Goal: Task Accomplishment & Management: Manage account settings

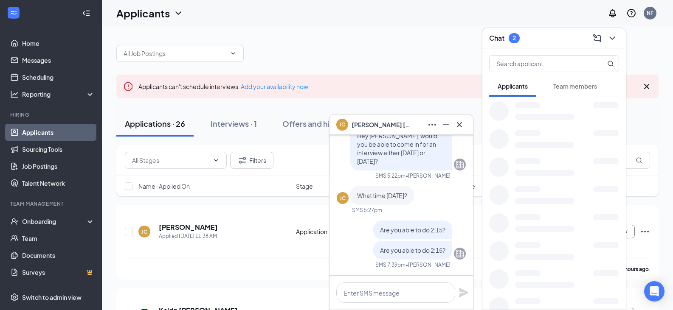
scroll to position [0, 0]
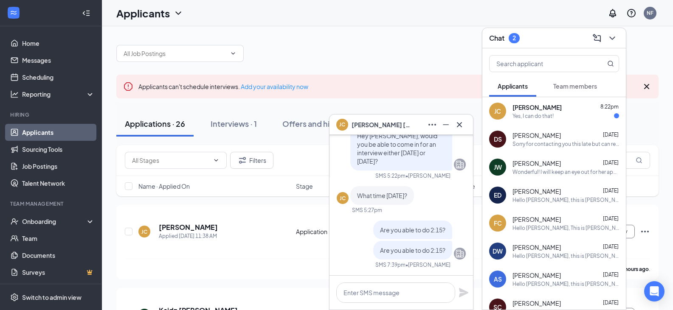
click at [570, 79] on button "Team members" at bounding box center [575, 86] width 61 height 21
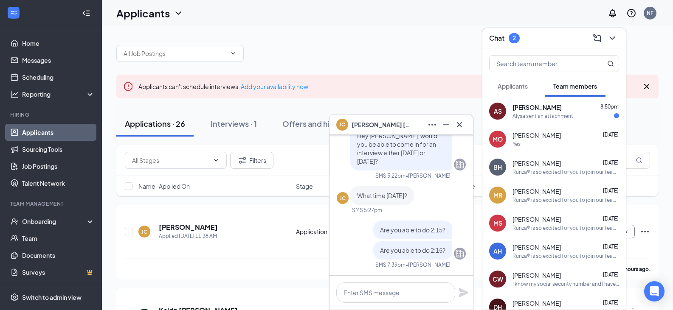
click at [550, 116] on div "Alysa sent an attachment" at bounding box center [543, 116] width 61 height 7
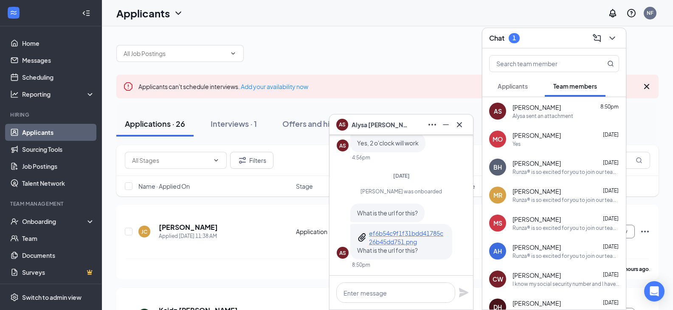
click at [396, 243] on p "ef6b54c9f1f31bdd41785c26b45dd751.png" at bounding box center [407, 237] width 76 height 17
click at [398, 292] on textarea at bounding box center [395, 293] width 119 height 20
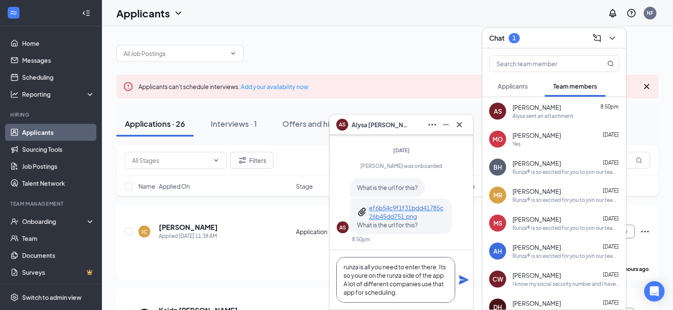
scroll to position [0, 0]
type textarea "runza is all you need to enter there. Its so youre on the runza side of the app…"
click at [462, 281] on icon "Plane" at bounding box center [464, 280] width 10 height 10
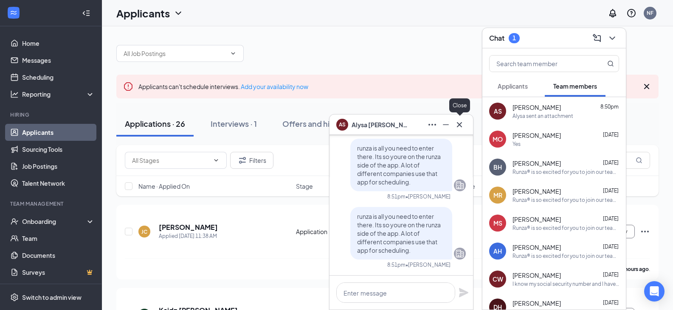
click at [463, 127] on icon "Cross" at bounding box center [459, 125] width 10 height 10
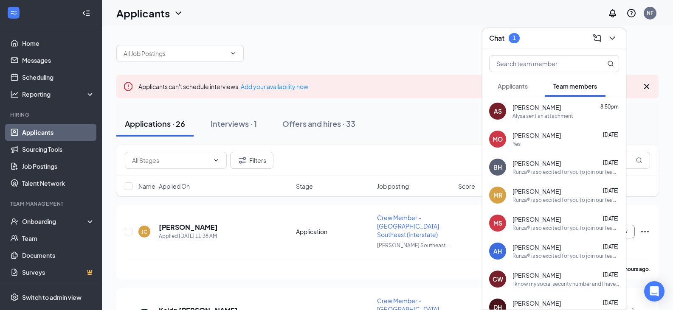
click at [516, 89] on span "Applicants" at bounding box center [513, 86] width 30 height 8
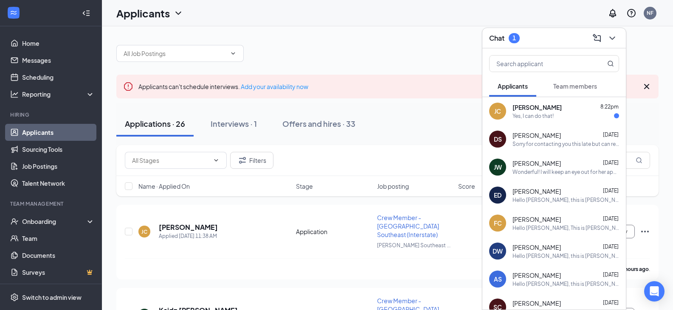
click at [529, 119] on div "Yes, I can do that!" at bounding box center [533, 116] width 41 height 7
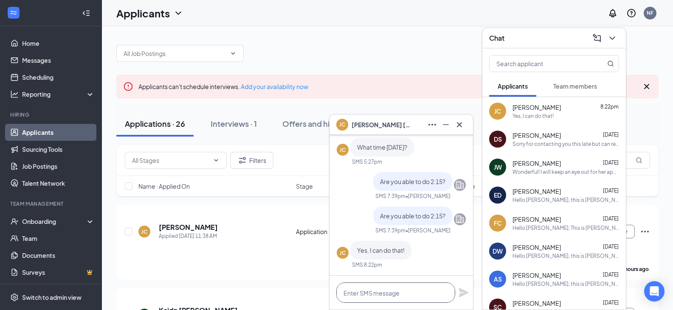
click at [395, 288] on textarea at bounding box center [395, 293] width 119 height 20
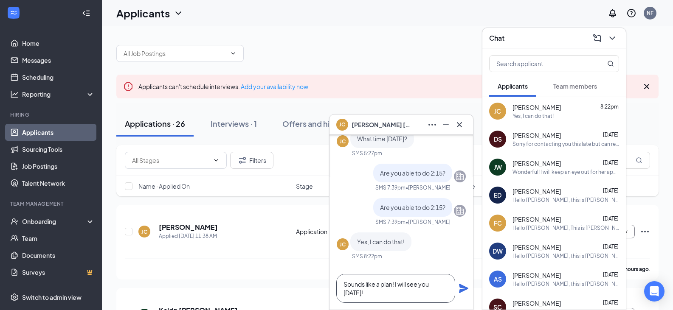
type textarea "Sounds like a plan! I will see you [DATE]!"
click at [462, 291] on icon "Plane" at bounding box center [463, 288] width 9 height 9
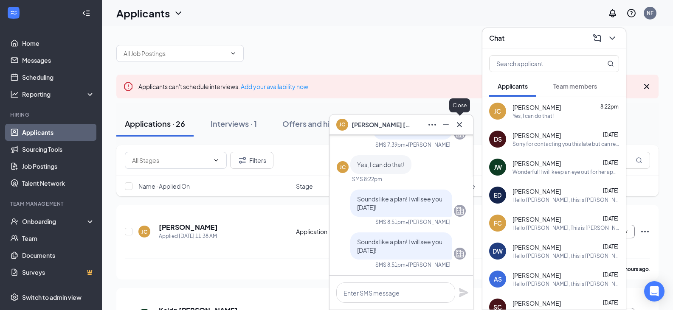
click at [463, 126] on icon "Cross" at bounding box center [459, 125] width 10 height 10
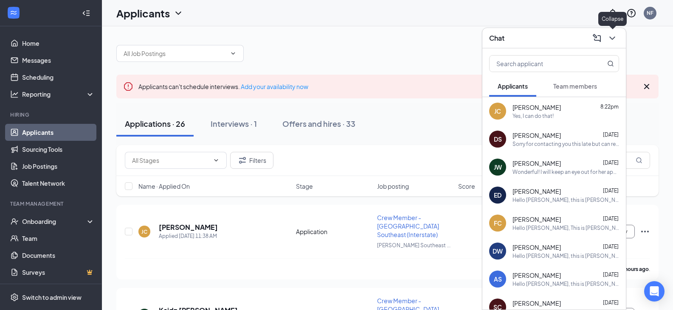
click at [613, 40] on icon "ChevronDown" at bounding box center [612, 38] width 10 height 10
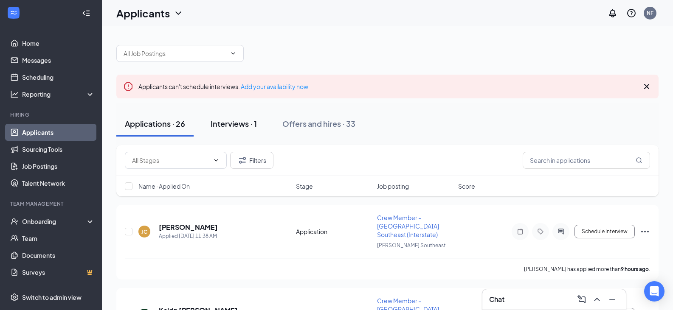
click at [229, 134] on button "Interviews · 1" at bounding box center [233, 123] width 63 height 25
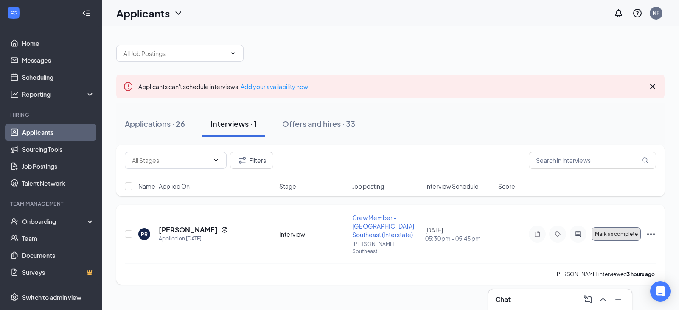
click at [627, 231] on span "Mark as complete" at bounding box center [616, 234] width 43 height 6
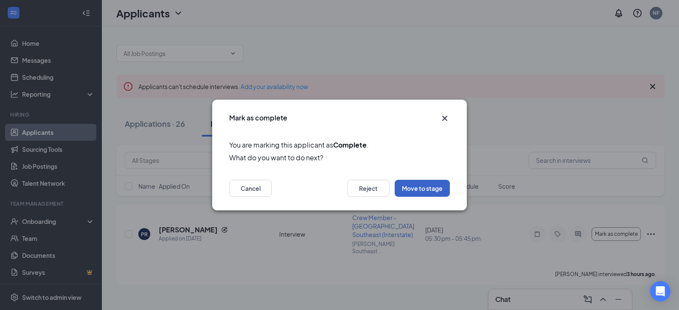
click at [428, 191] on button "Move to stage" at bounding box center [422, 188] width 55 height 17
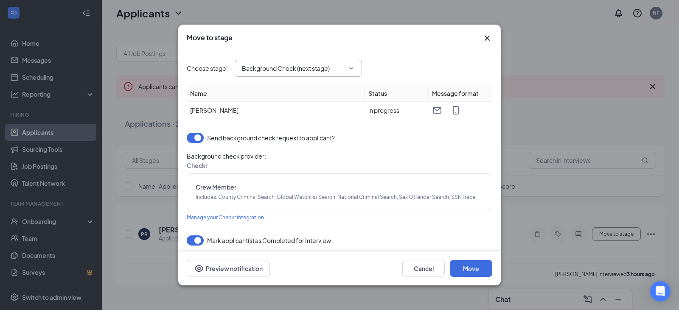
click at [350, 74] on span "Background Check (next stage)" at bounding box center [298, 68] width 127 height 17
click at [352, 67] on icon "ChevronDown" at bounding box center [351, 68] width 7 height 7
click at [353, 67] on icon "ChevronDown" at bounding box center [351, 68] width 7 height 7
click at [197, 136] on button "button" at bounding box center [195, 138] width 17 height 10
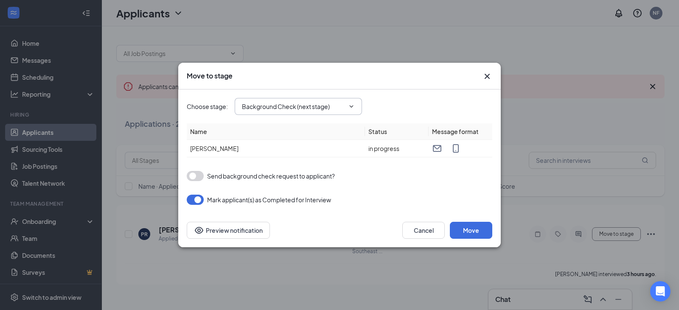
click at [321, 111] on input "Background Check (next stage)" at bounding box center [293, 106] width 103 height 9
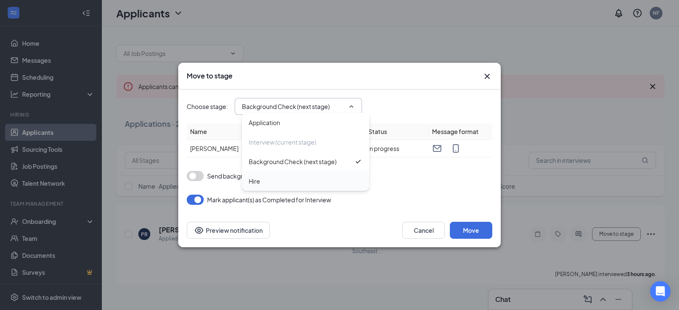
click at [281, 183] on div "Hire" at bounding box center [306, 181] width 114 height 9
type input "Hire"
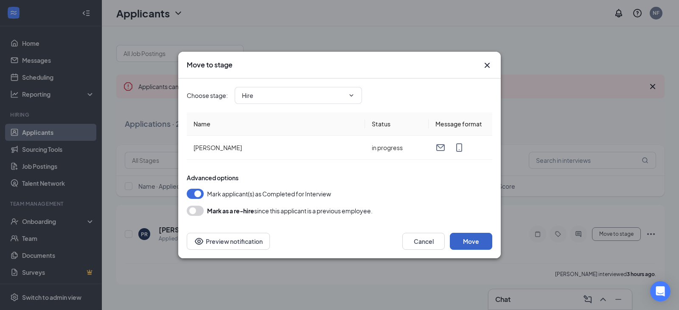
click at [475, 237] on button "Move" at bounding box center [471, 241] width 42 height 17
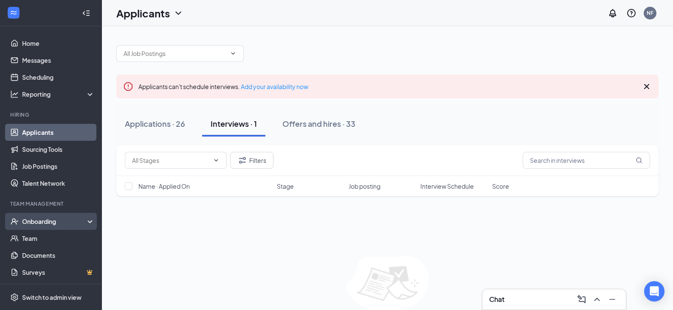
click at [47, 217] on div "Onboarding" at bounding box center [51, 221] width 102 height 17
click at [50, 232] on link "Overview" at bounding box center [58, 238] width 73 height 17
